Goal: Check status: Check status

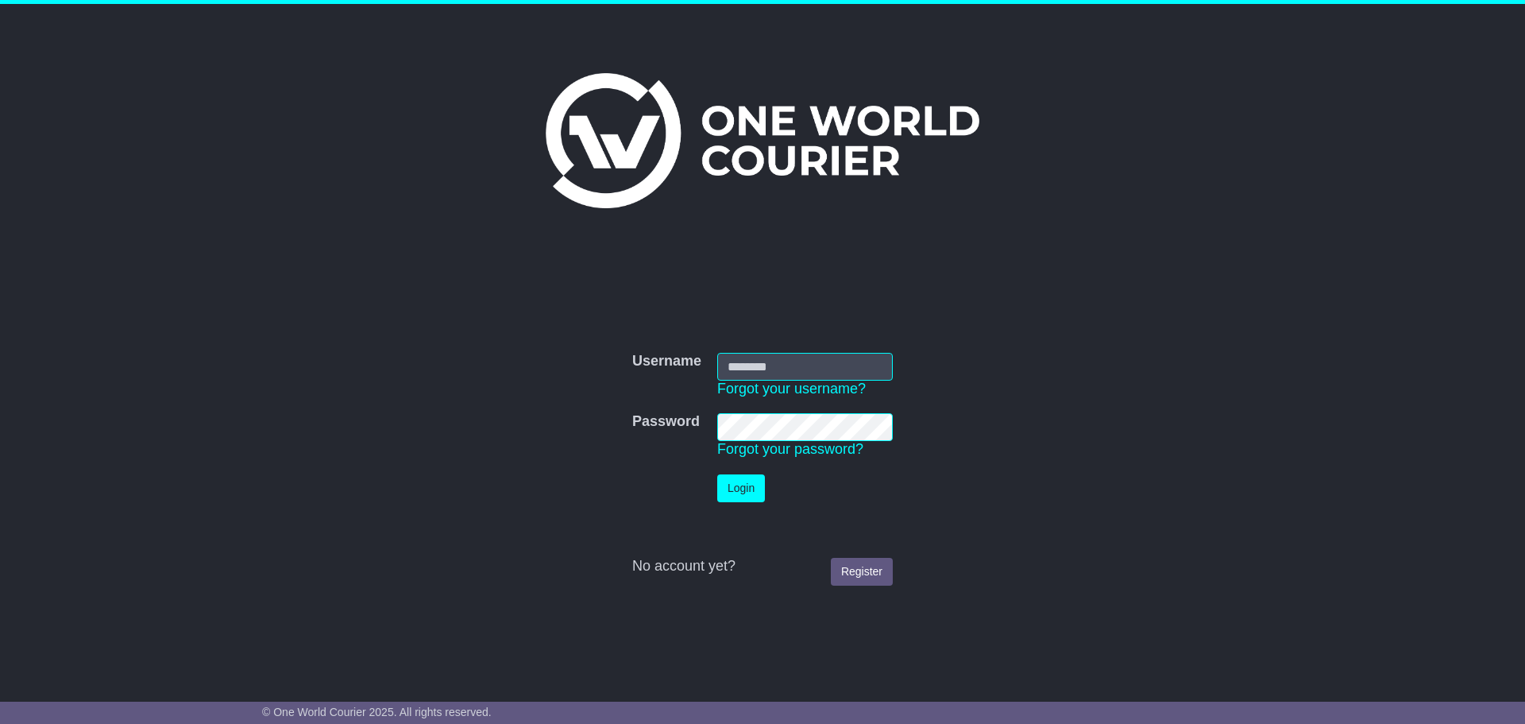
type input "**********"
click at [739, 491] on button "Login" at bounding box center [741, 488] width 48 height 28
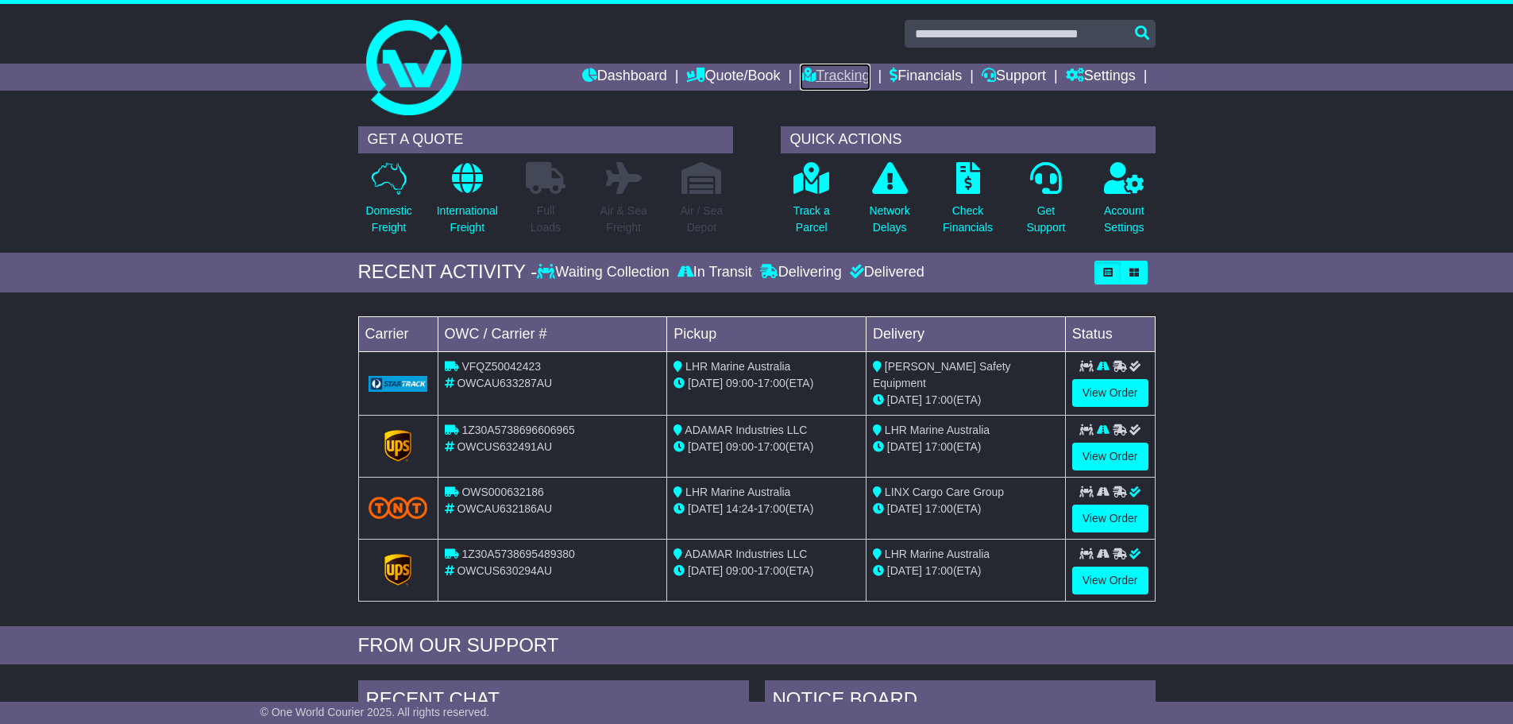
click at [849, 76] on link "Tracking" at bounding box center [835, 77] width 70 height 27
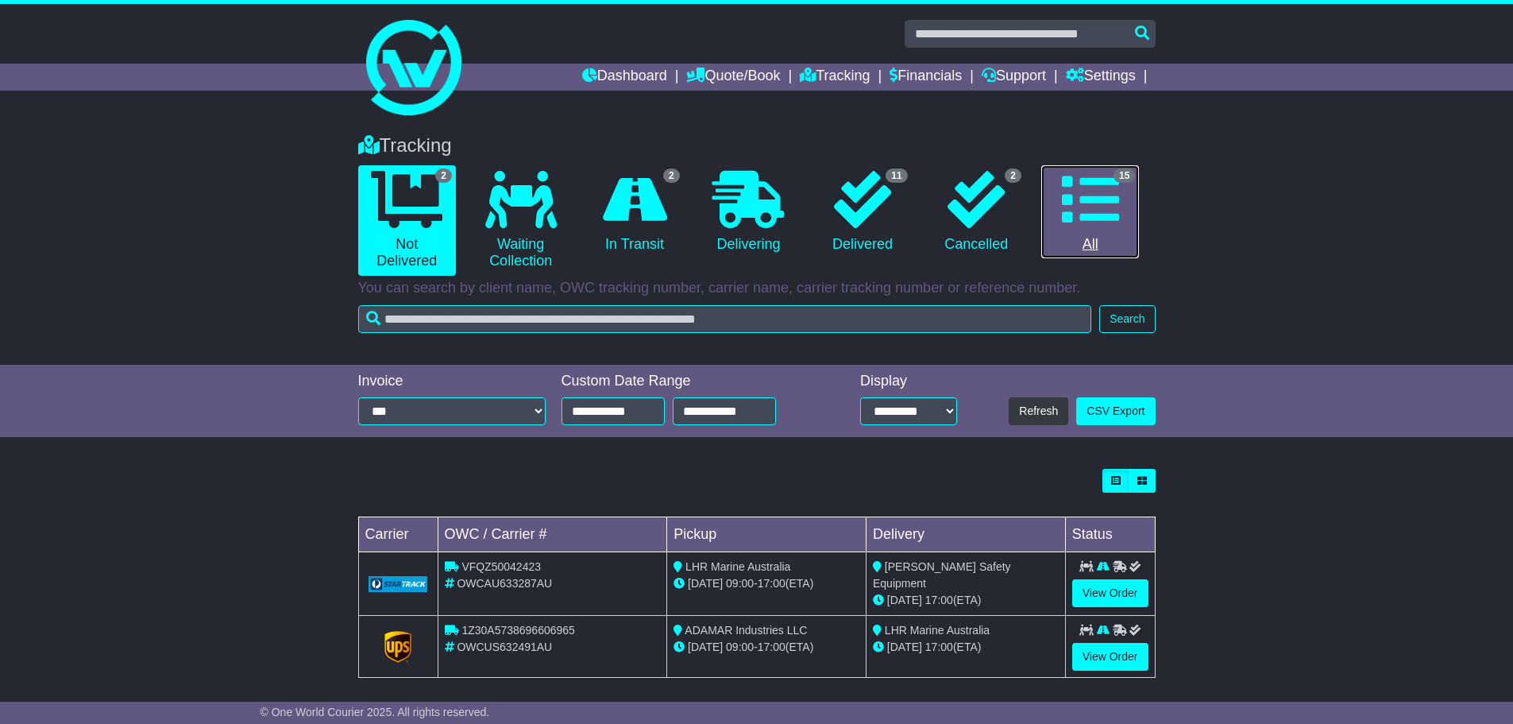
click at [1088, 209] on icon at bounding box center [1090, 199] width 57 height 57
